Goal: Entertainment & Leisure: Consume media (video, audio)

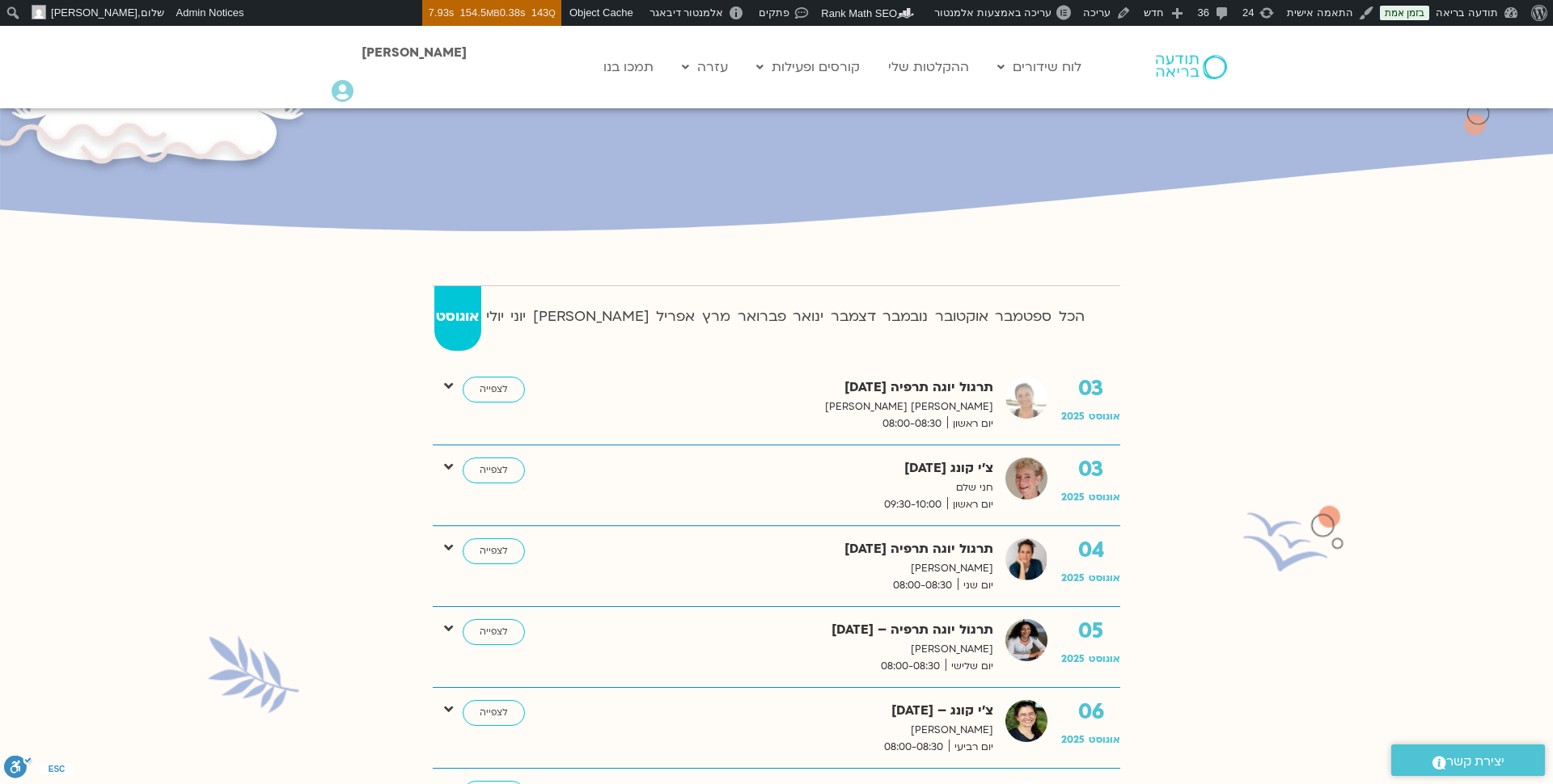
scroll to position [258, 0]
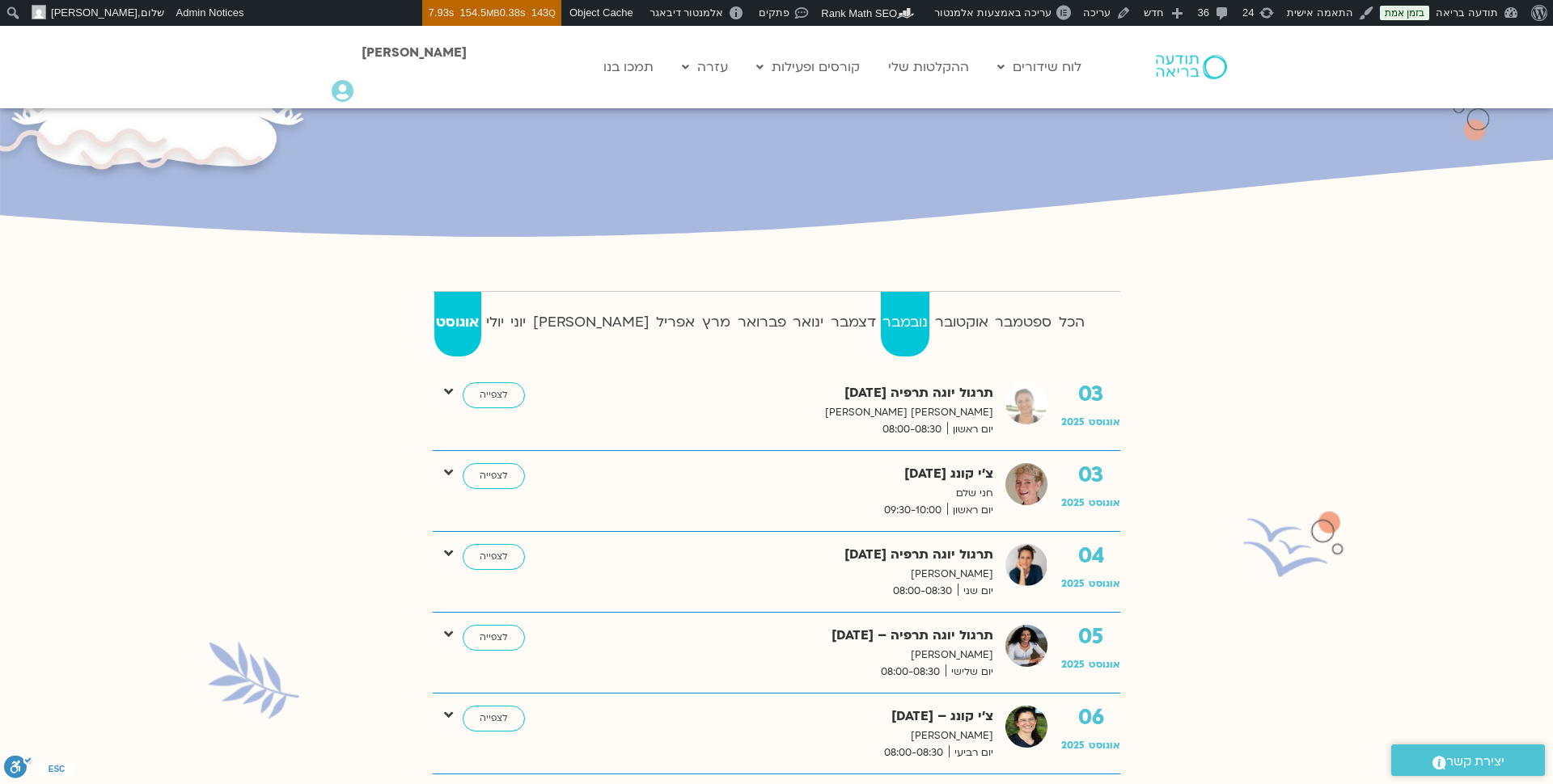
click at [880, 315] on strong "נובמבר" at bounding box center [905, 323] width 49 height 24
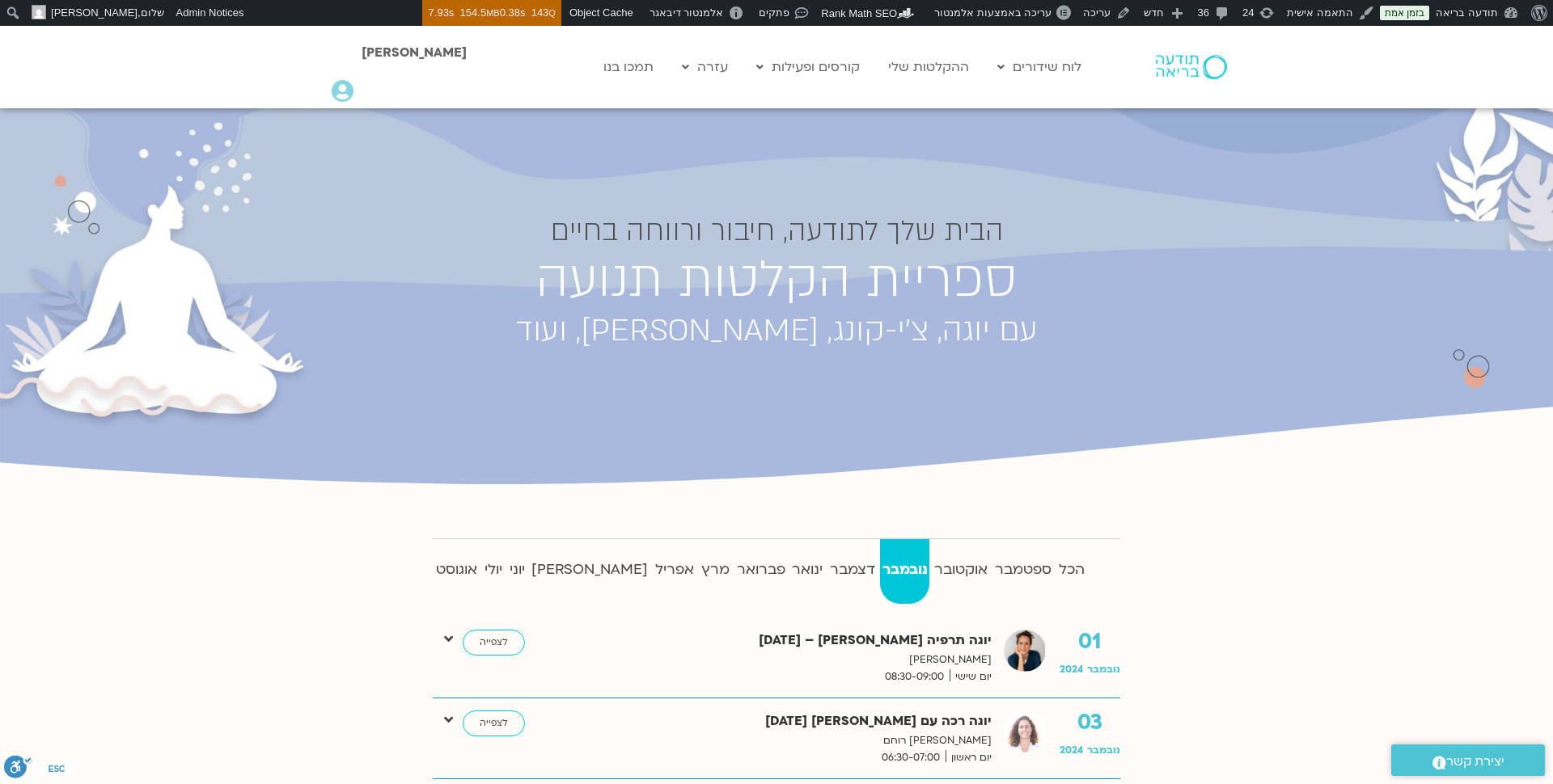
scroll to position [0, 0]
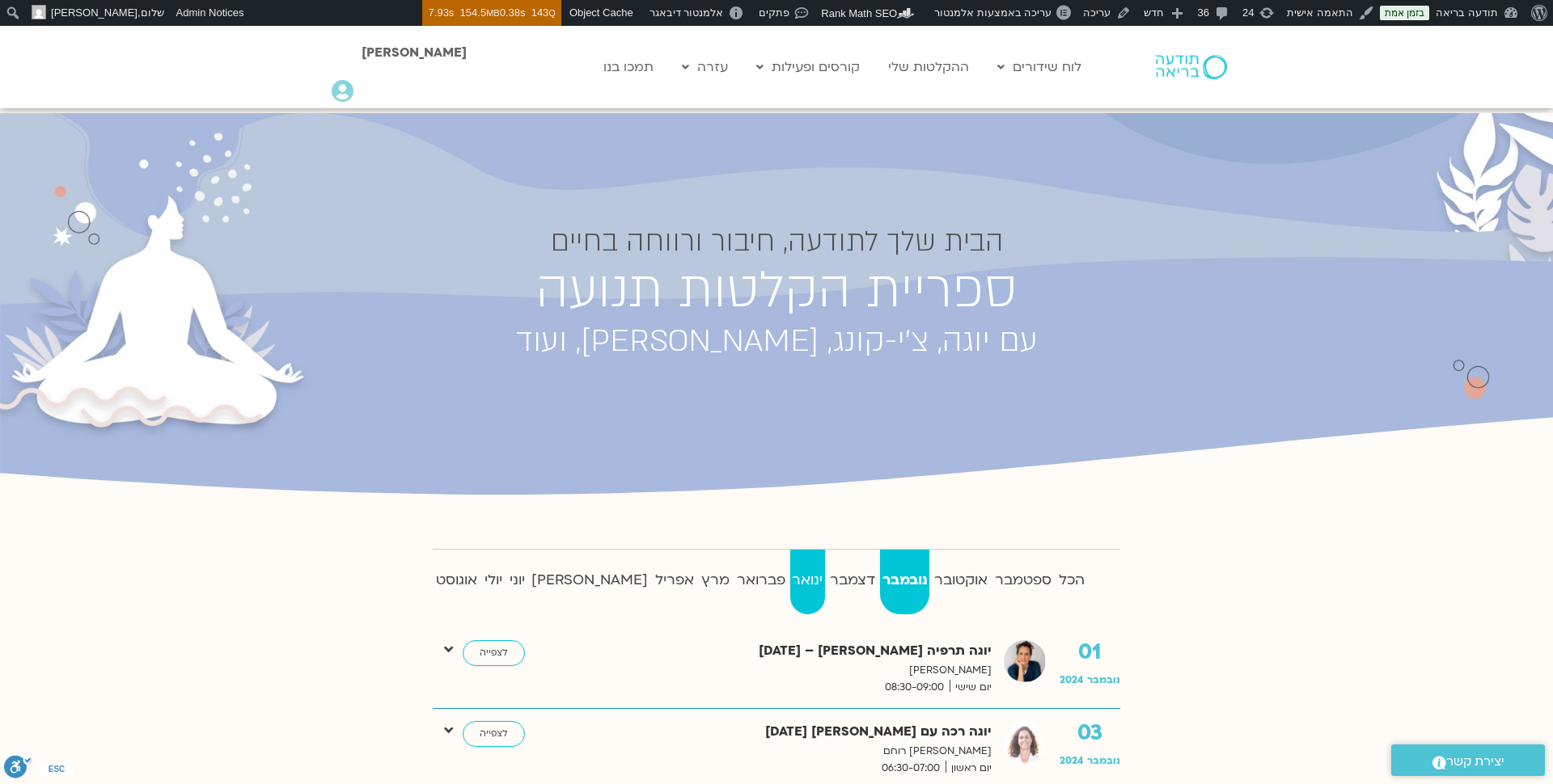
click at [790, 570] on strong "ינואר" at bounding box center [807, 581] width 35 height 24
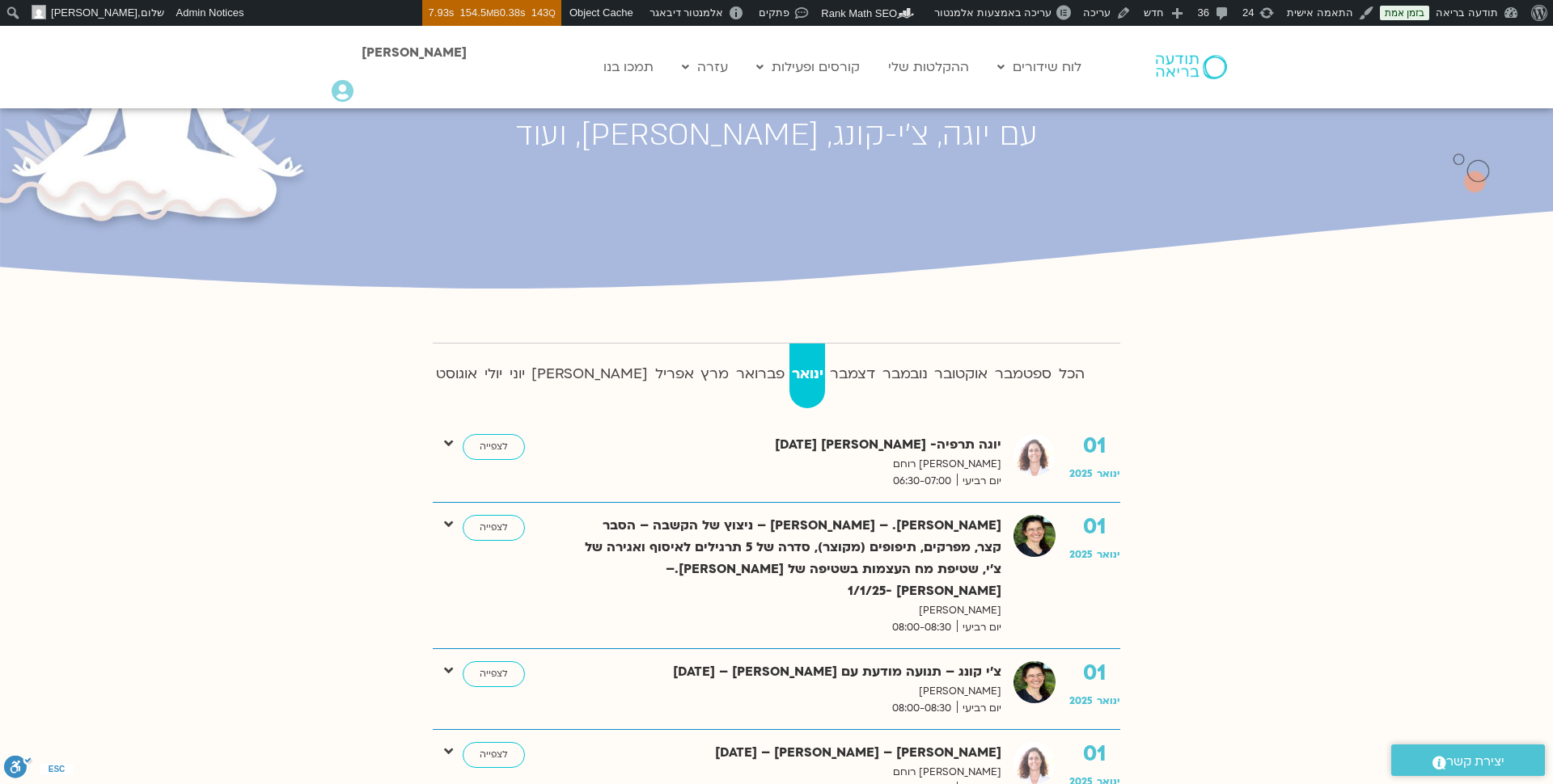
scroll to position [208, 0]
click at [487, 449] on link "לצפייה" at bounding box center [494, 445] width 62 height 26
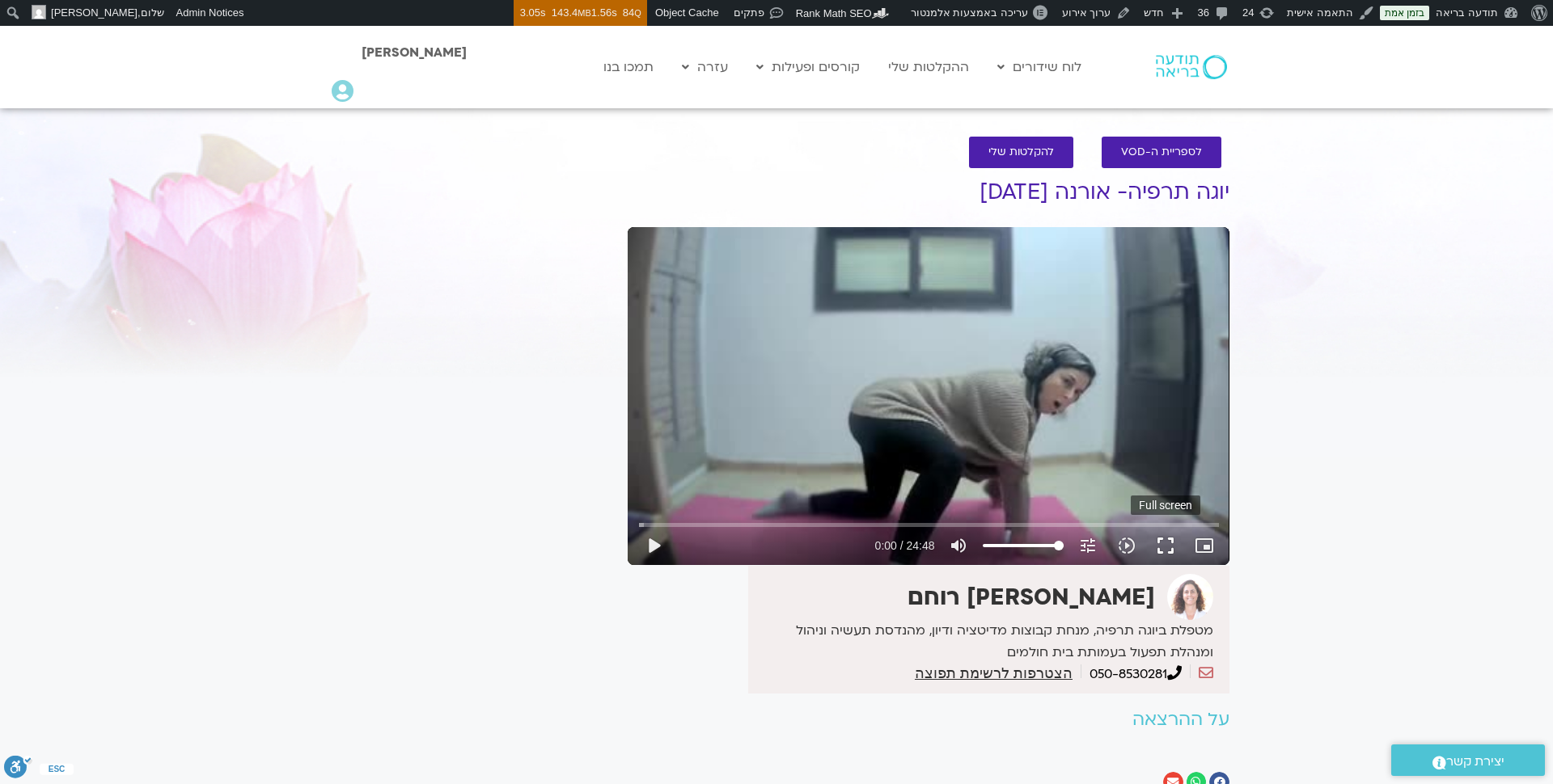
click at [1174, 539] on button "fullscreen" at bounding box center [1165, 546] width 38 height 38
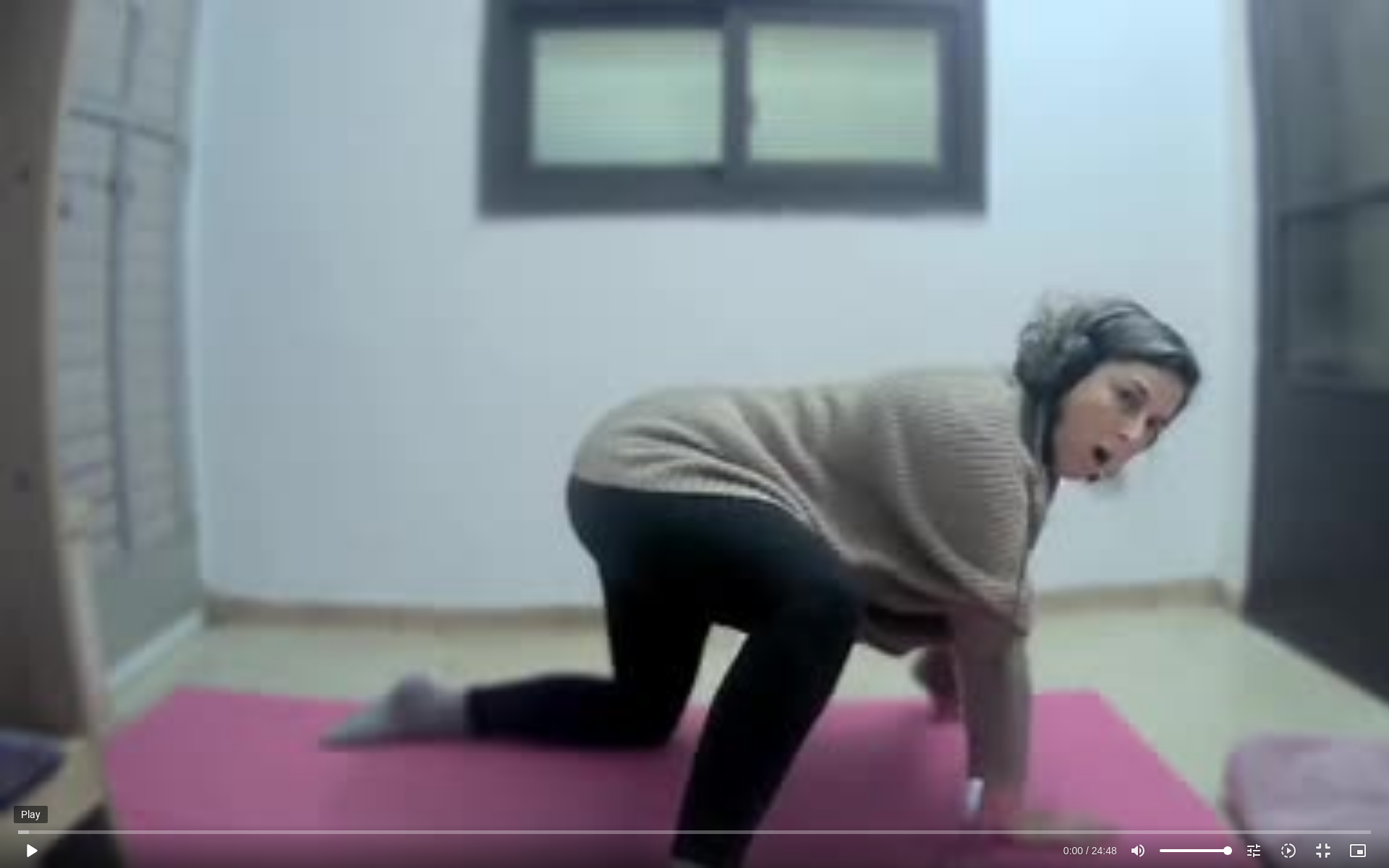
click at [34, 701] on button "play_arrow" at bounding box center [31, 851] width 34 height 34
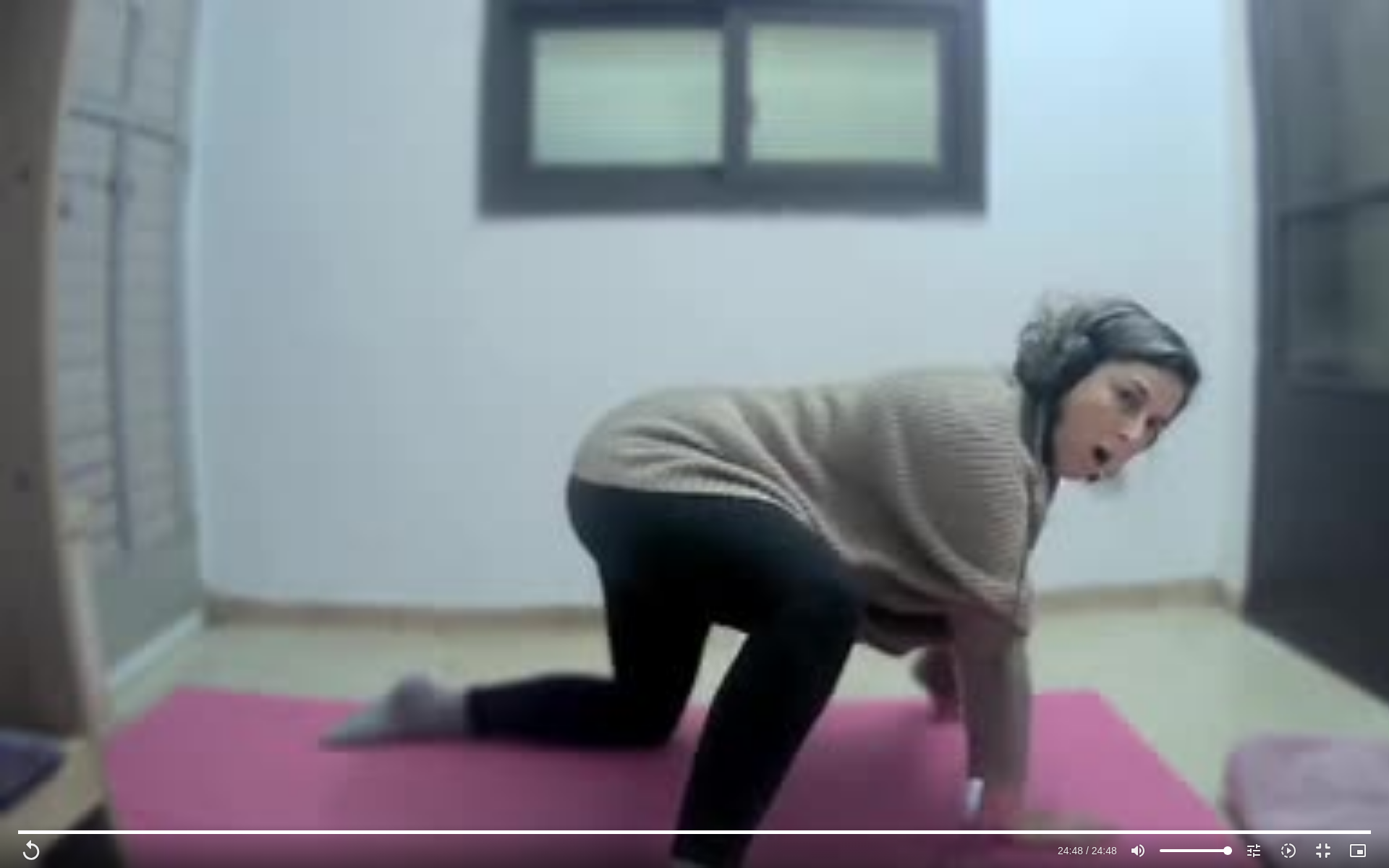
type input "1488.32"
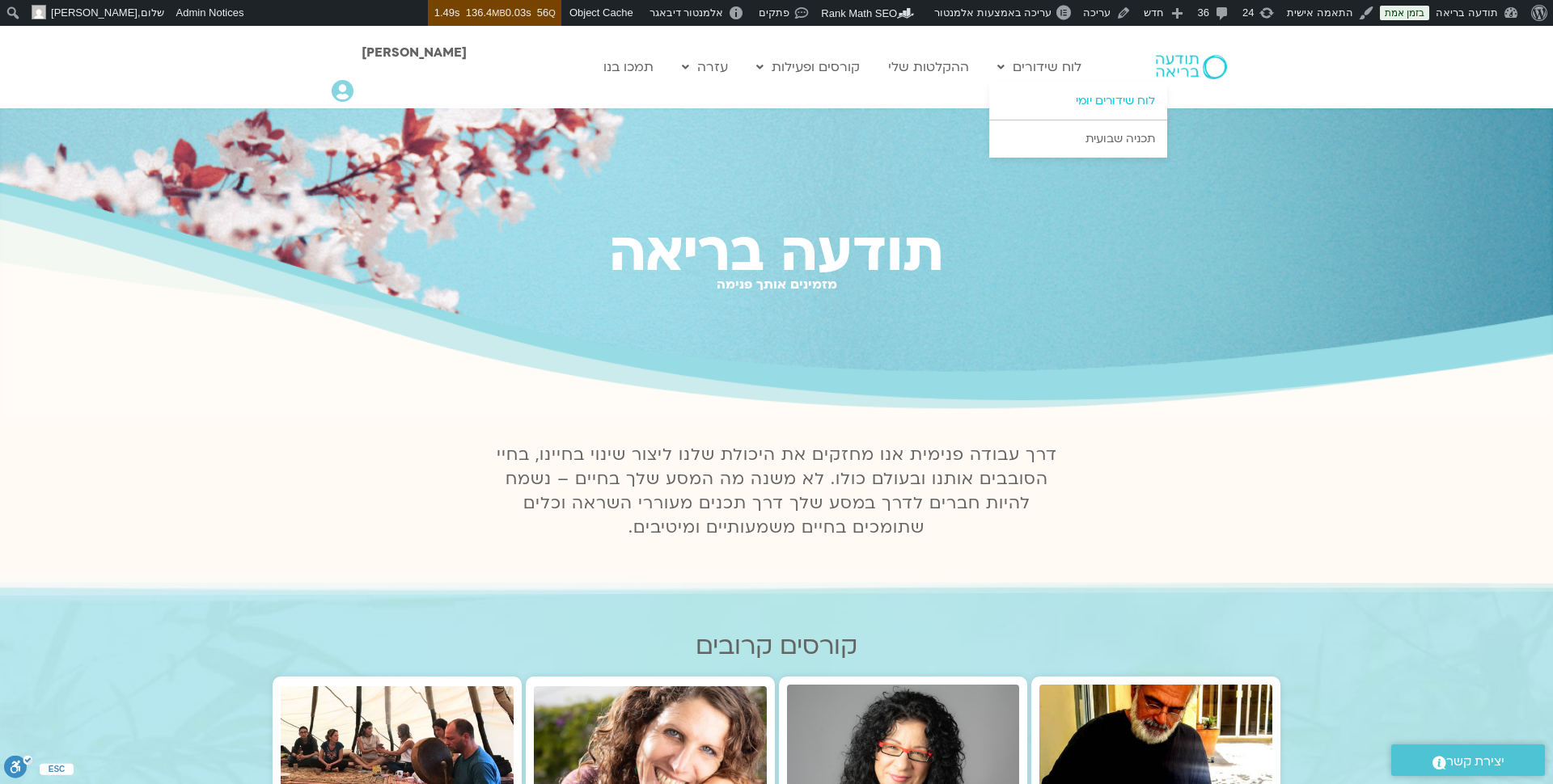
click at [1073, 103] on link "לוח שידורים יומי" at bounding box center [1078, 100] width 178 height 38
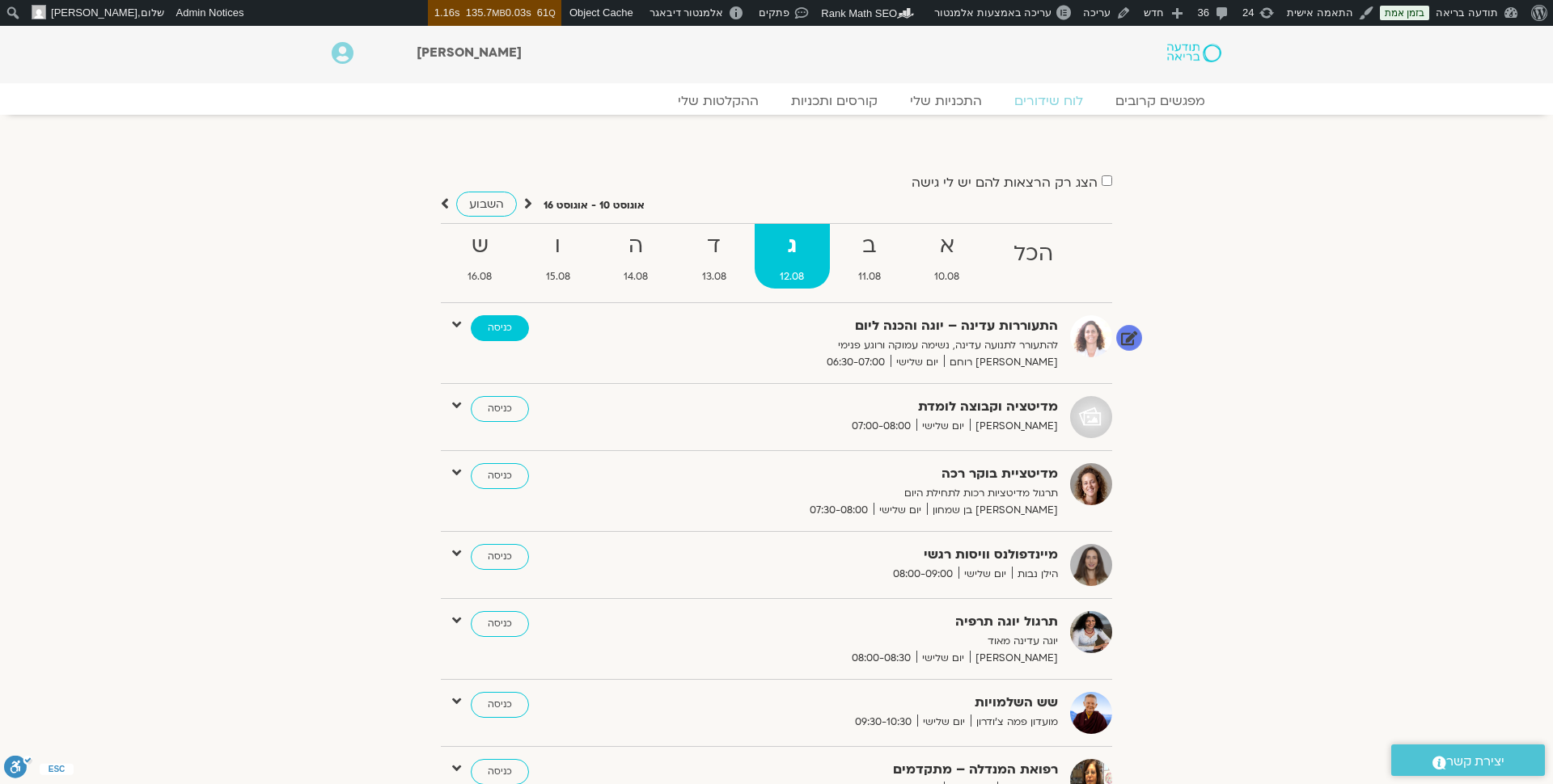
click at [500, 321] on link "כניסה" at bounding box center [500, 328] width 59 height 26
